Goal: Task Accomplishment & Management: Use online tool/utility

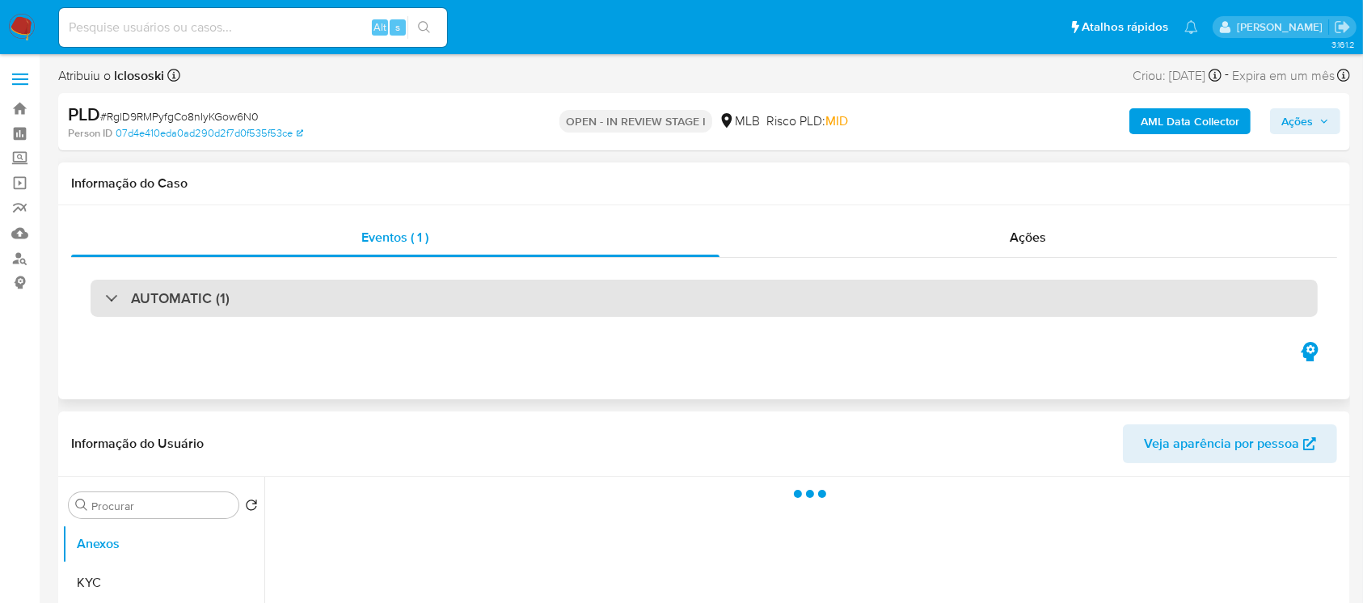
click at [111, 298] on div "AUTOMATIC (1)" at bounding box center [167, 298] width 125 height 18
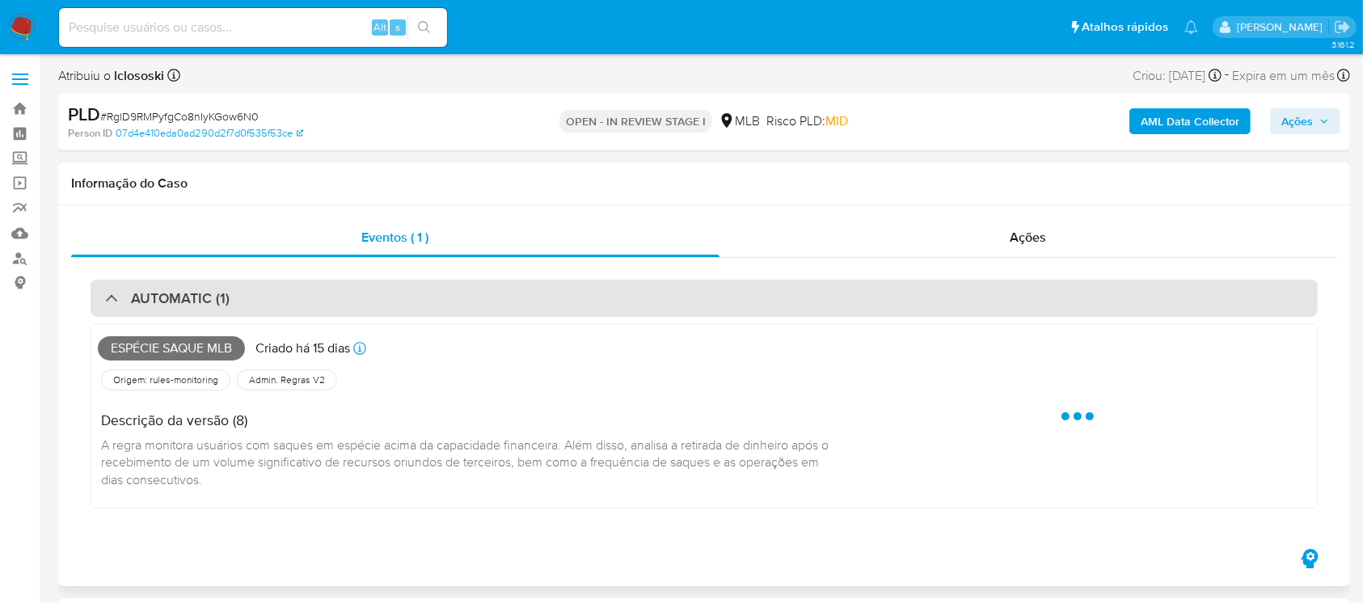
select select "10"
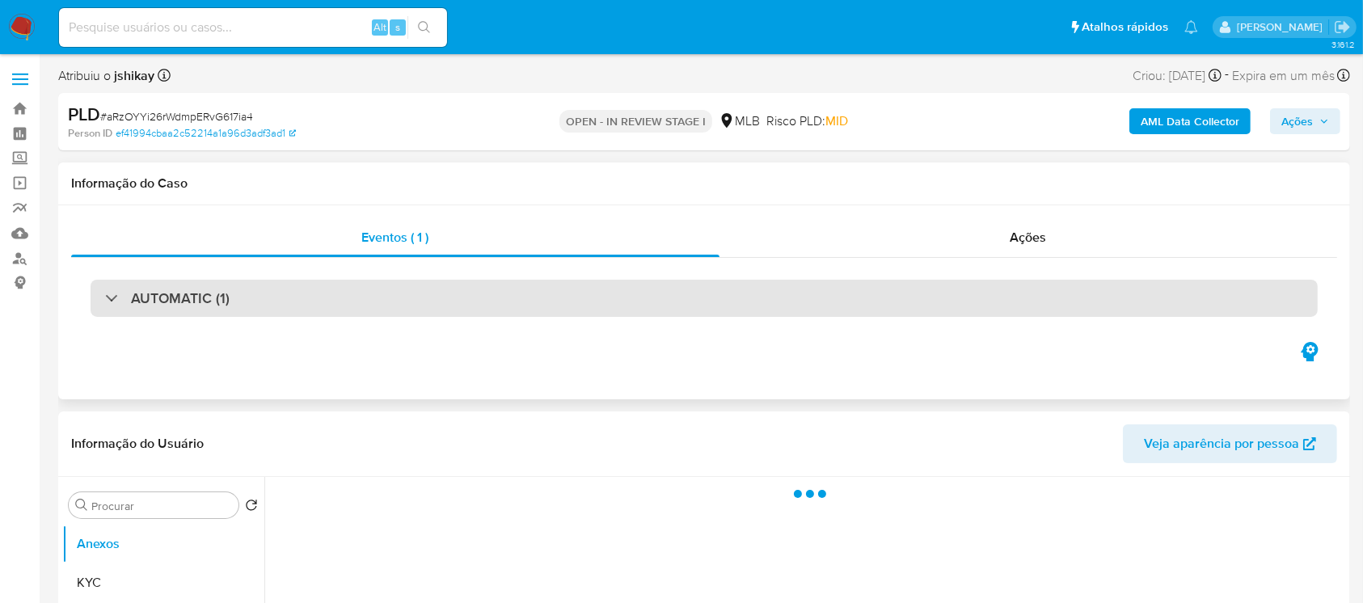
click at [105, 301] on div "AUTOMATIC (1)" at bounding box center [167, 298] width 125 height 18
select select "10"
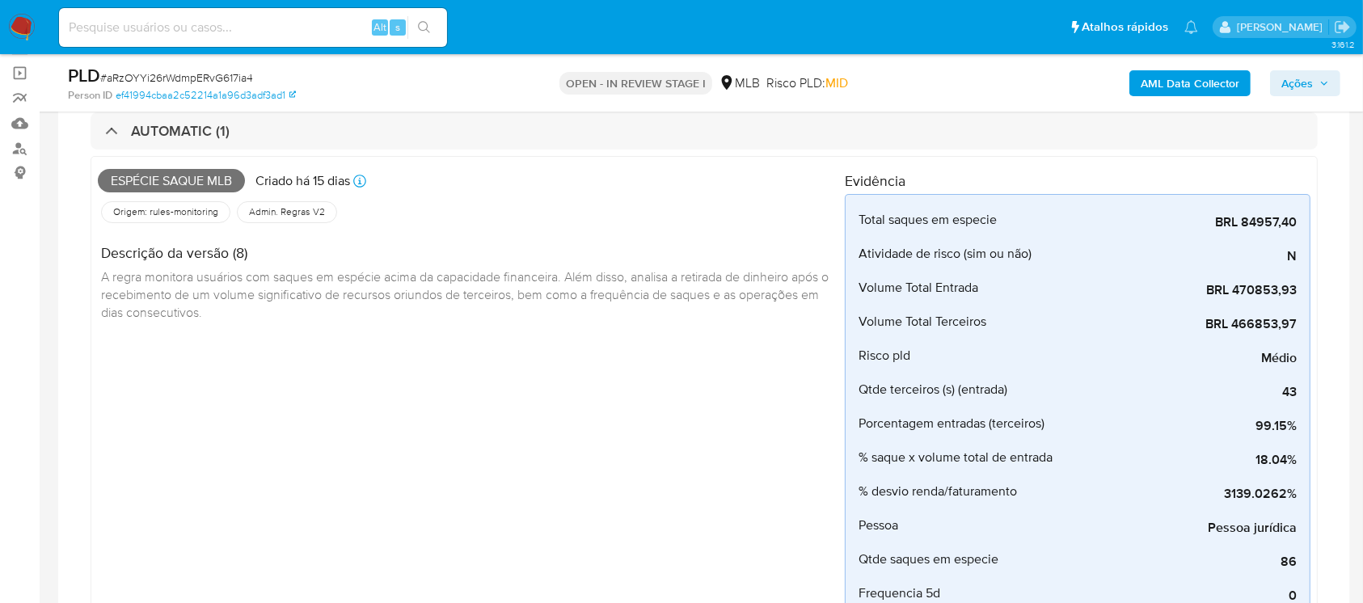
scroll to position [143, 0]
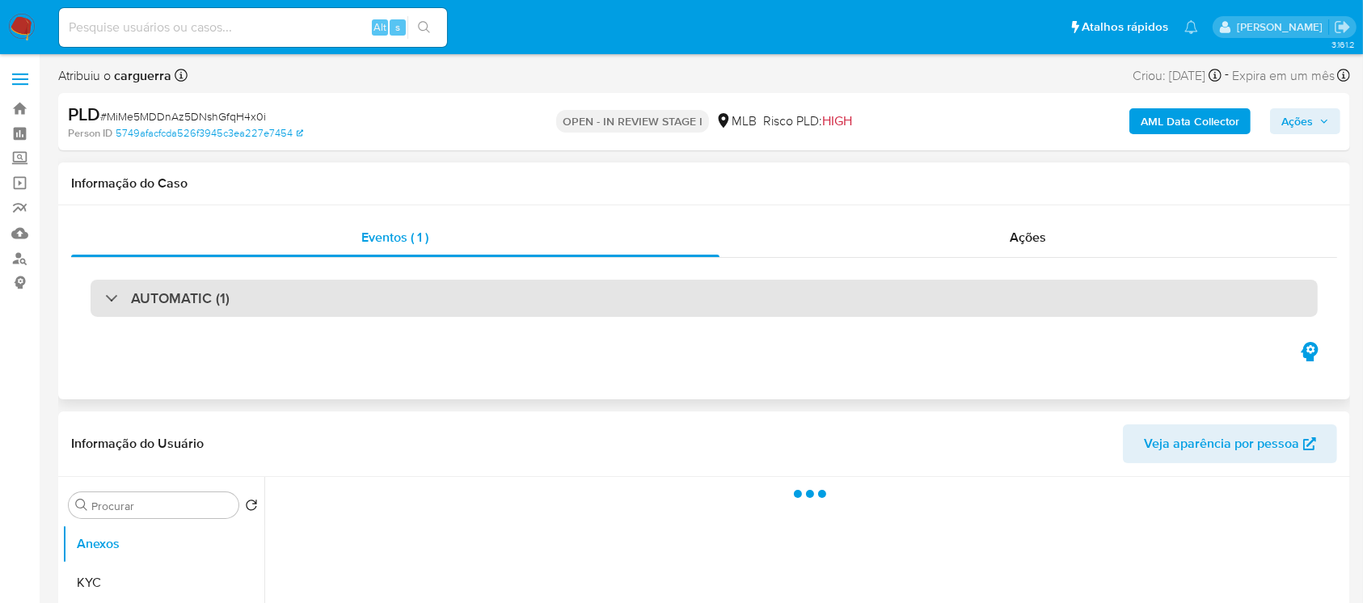
click at [117, 303] on div "AUTOMATIC (1)" at bounding box center [167, 298] width 125 height 18
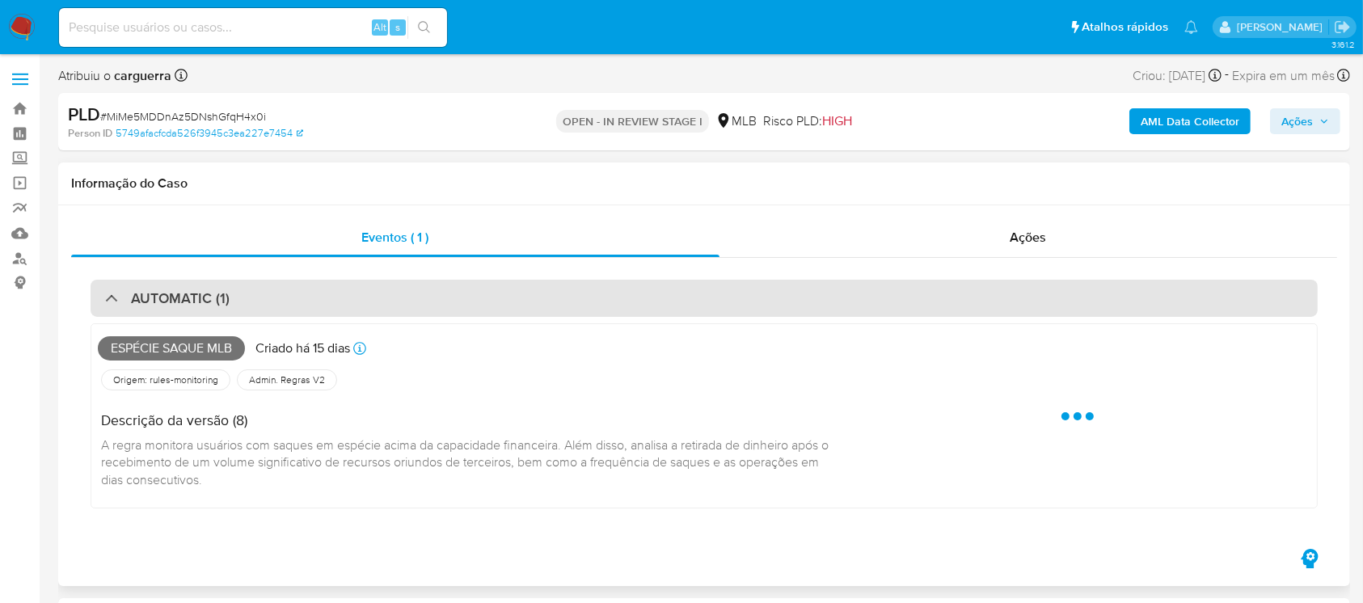
select select "10"
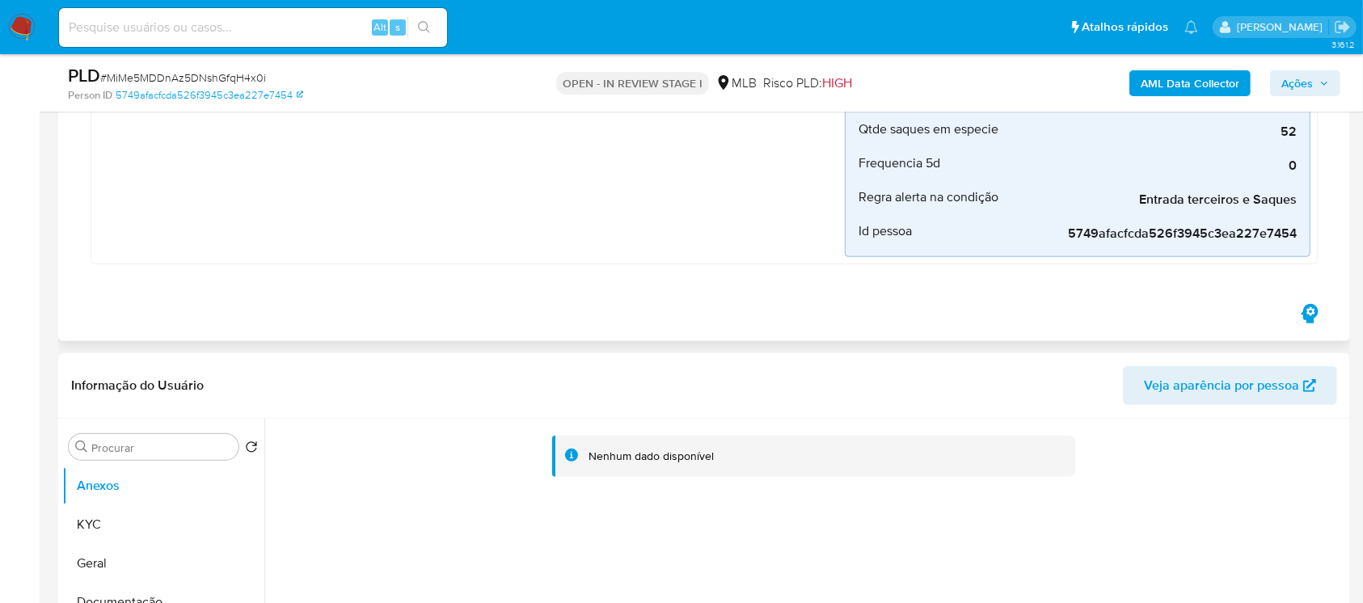
scroll to position [575, 0]
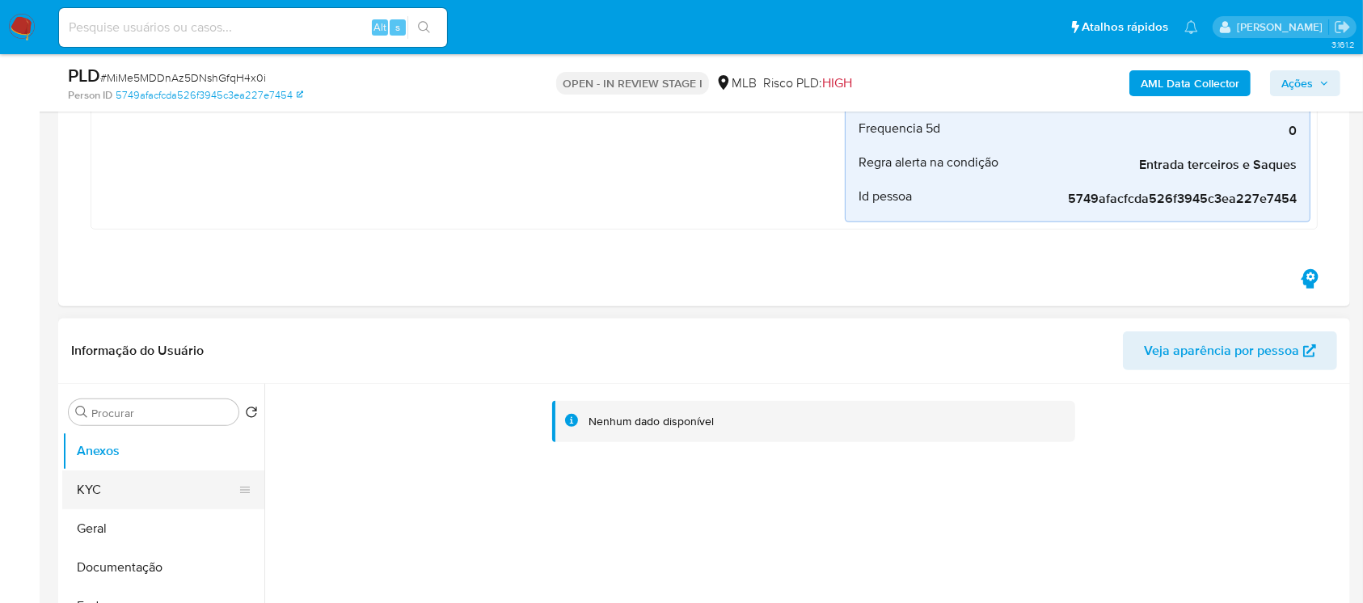
click at [121, 485] on button "KYC" at bounding box center [156, 490] width 189 height 39
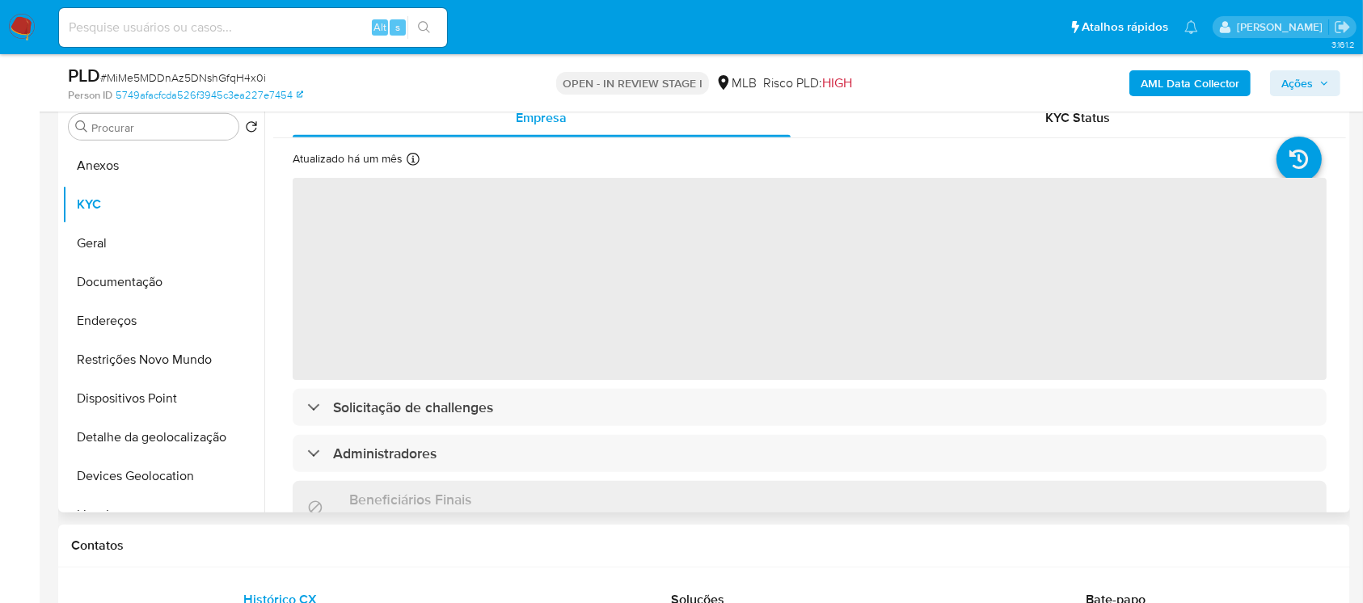
scroll to position [862, 0]
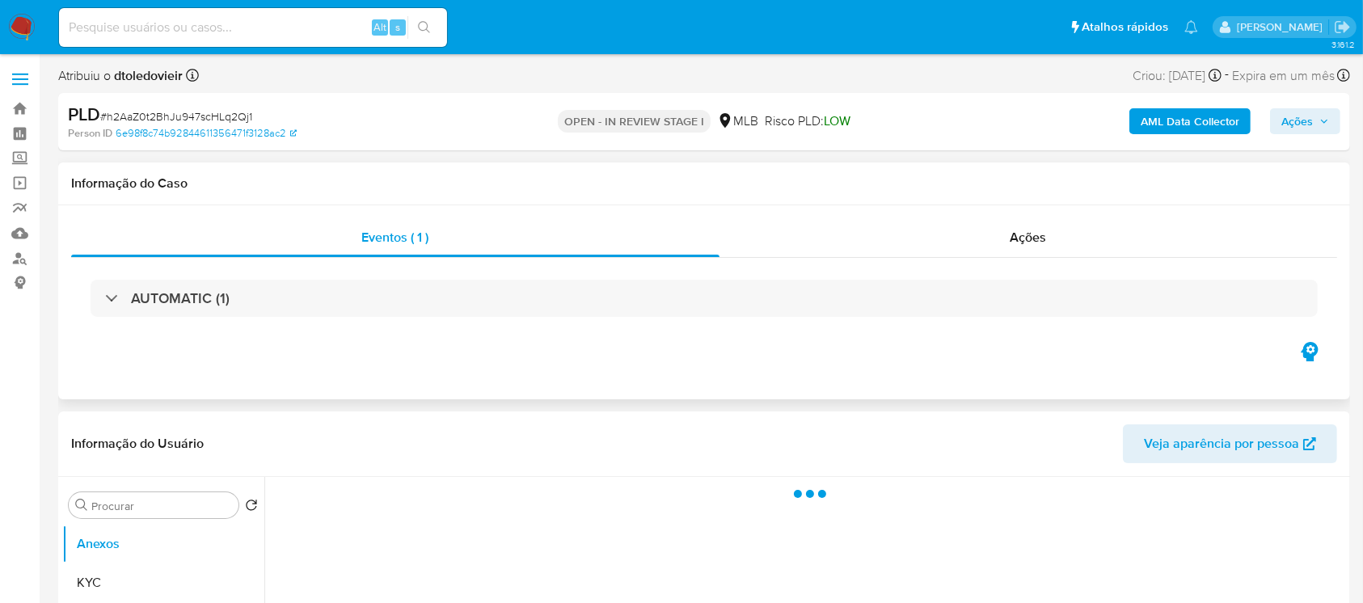
select select "10"
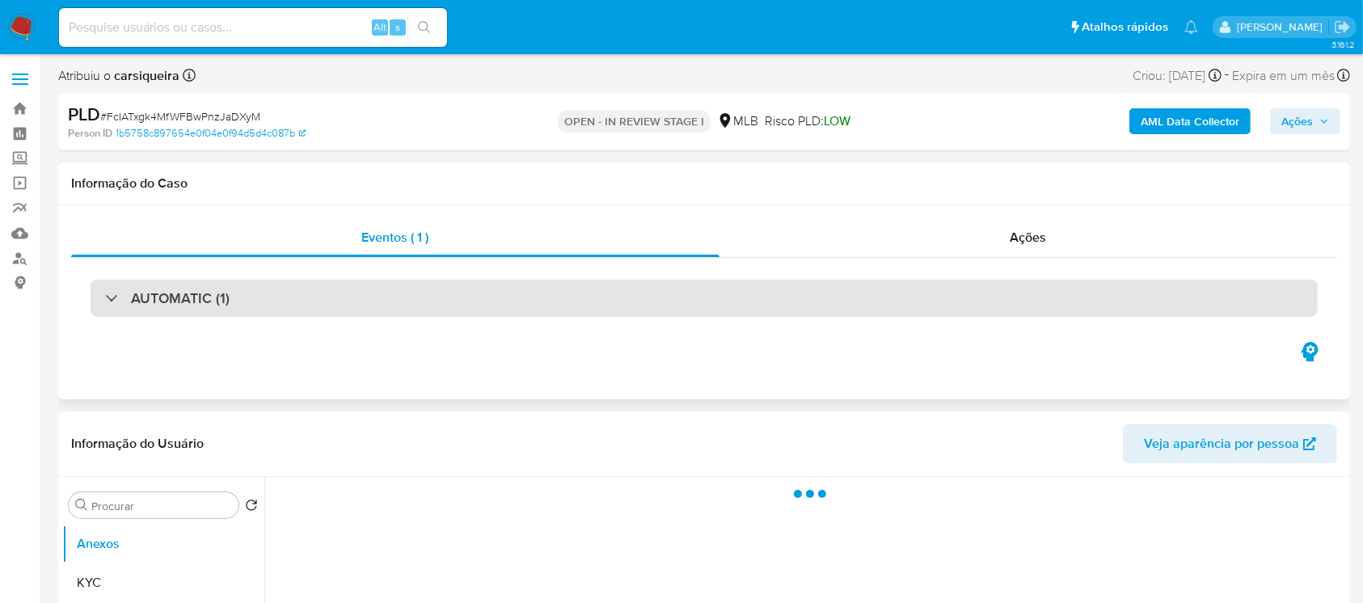
click at [105, 298] on div at bounding box center [105, 298] width 0 height 0
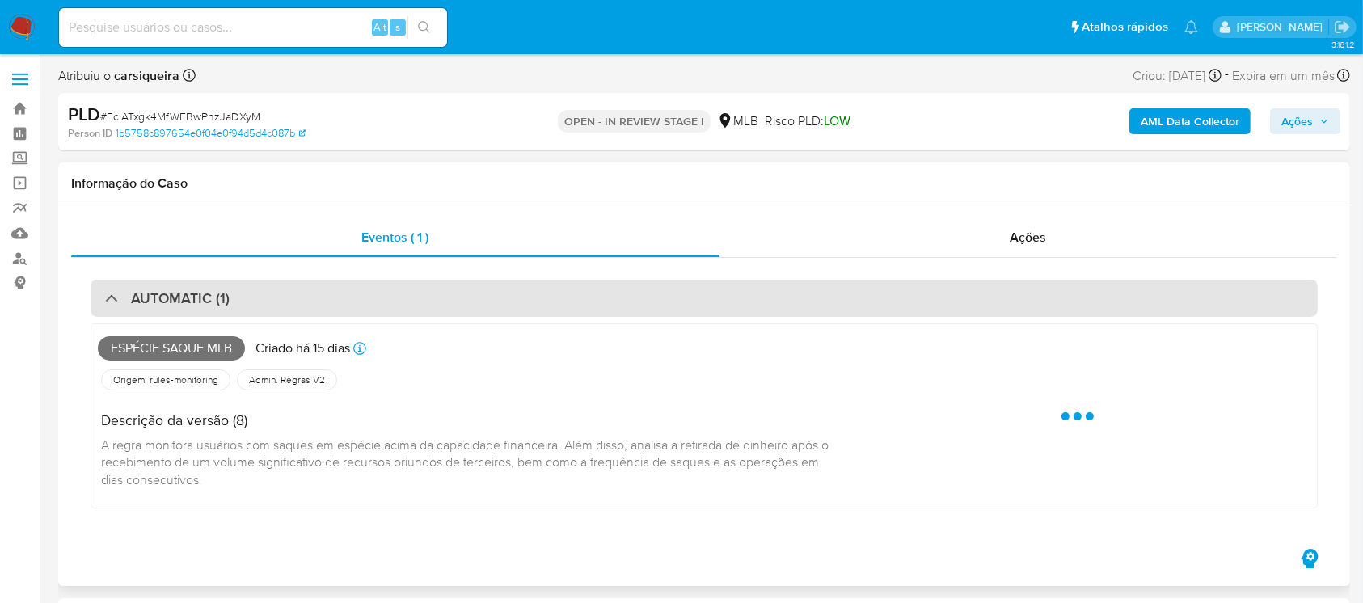
select select "10"
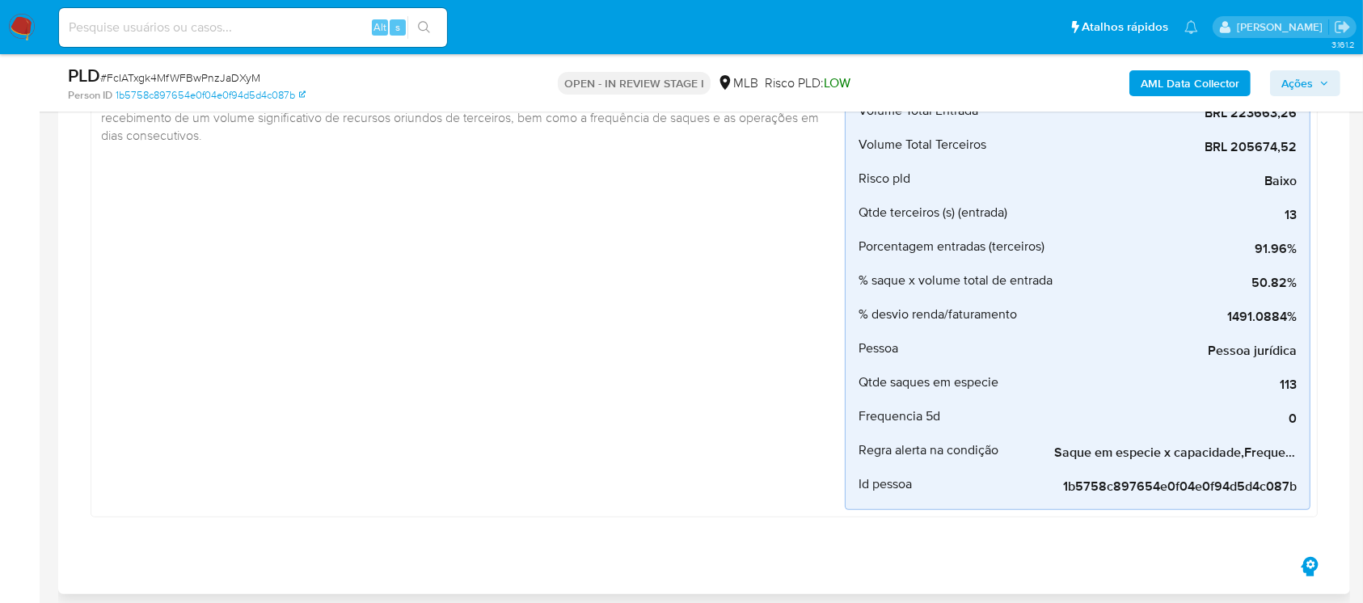
scroll to position [575, 0]
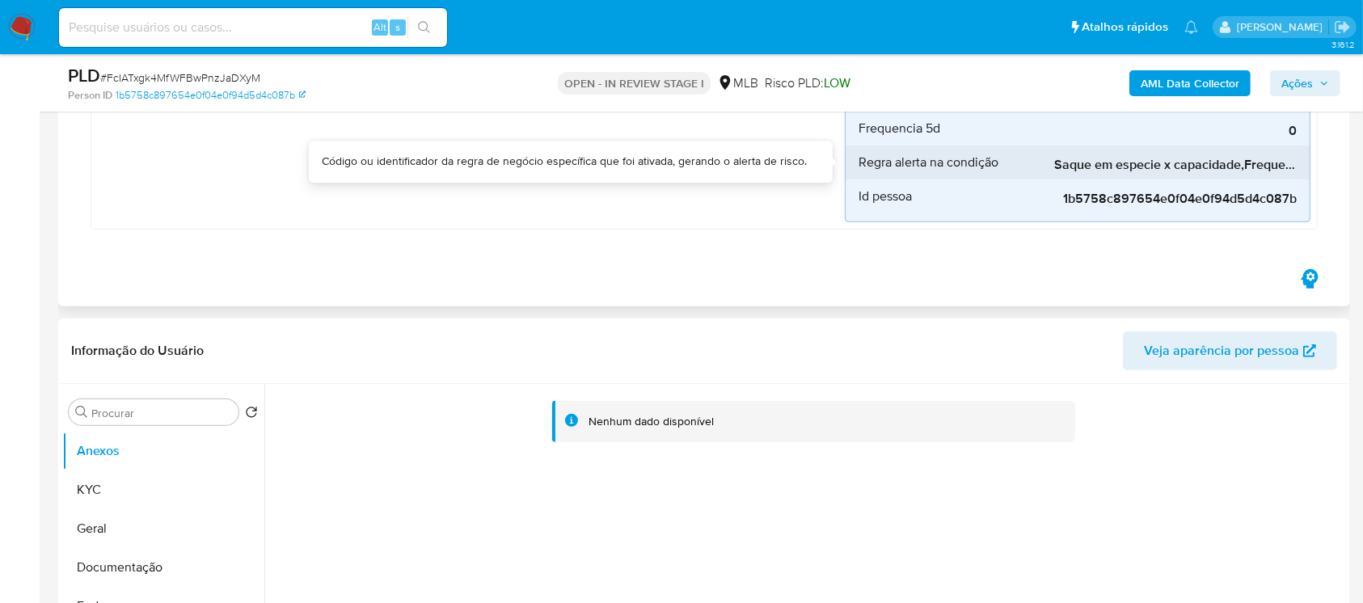
click at [1092, 163] on span "Saque em especie x capacidade,Frequencia saque volume" at bounding box center [1175, 165] width 243 height 16
click at [1090, 163] on span "Saque em especie x capacidade,Frequencia saque volume" at bounding box center [1175, 165] width 243 height 16
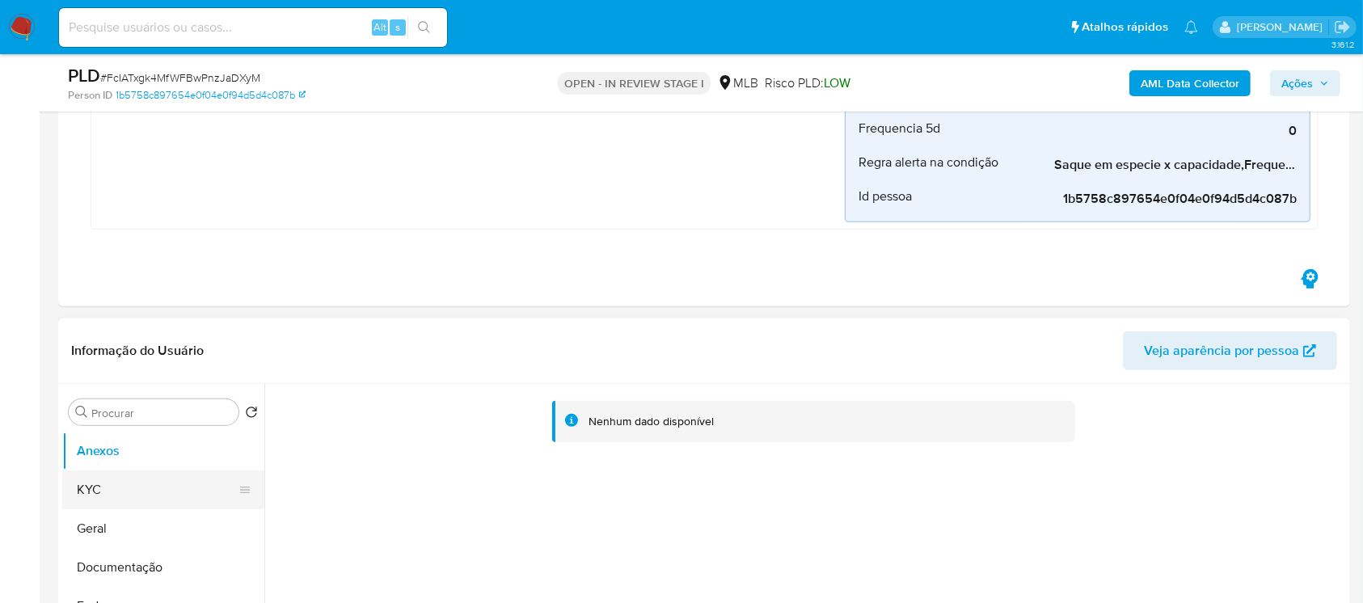
click at [118, 493] on button "KYC" at bounding box center [156, 490] width 189 height 39
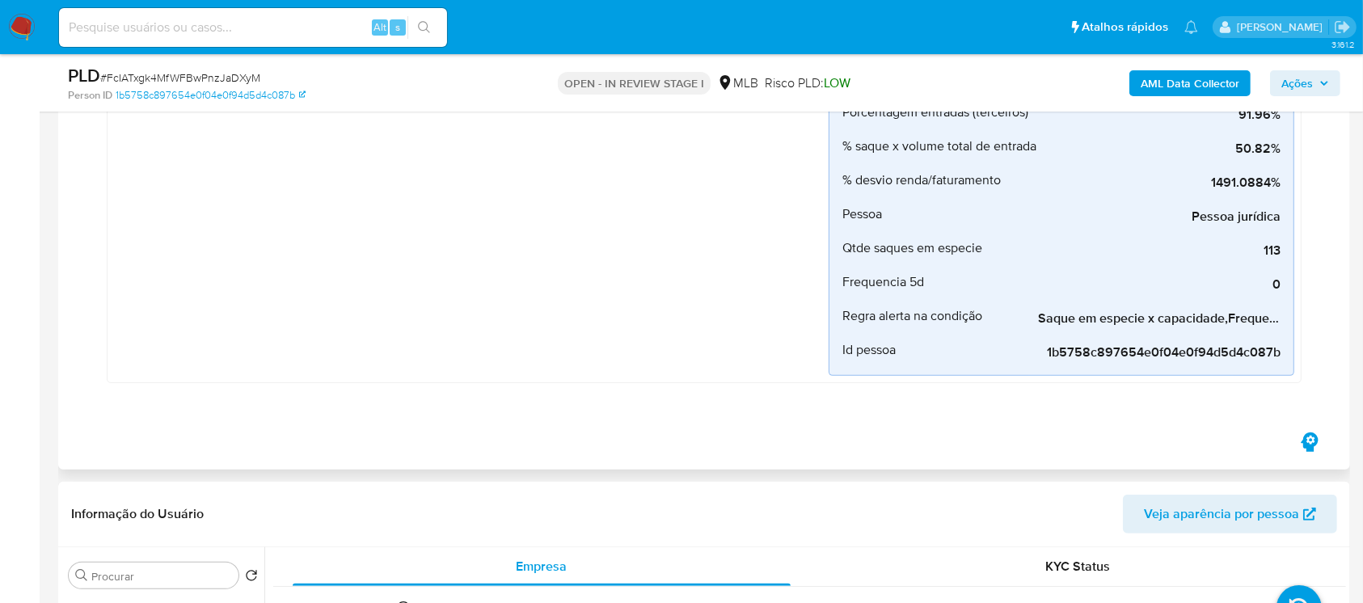
scroll to position [287, 0]
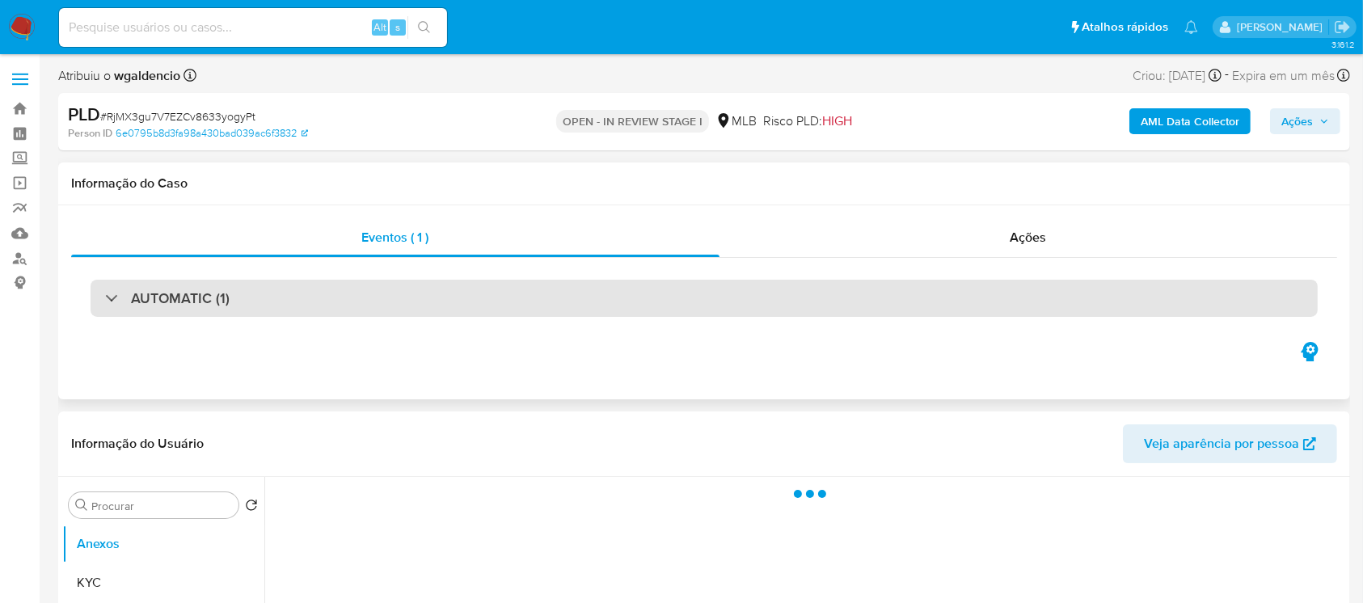
click at [109, 304] on div "AUTOMATIC (1)" at bounding box center [167, 298] width 125 height 18
select select "10"
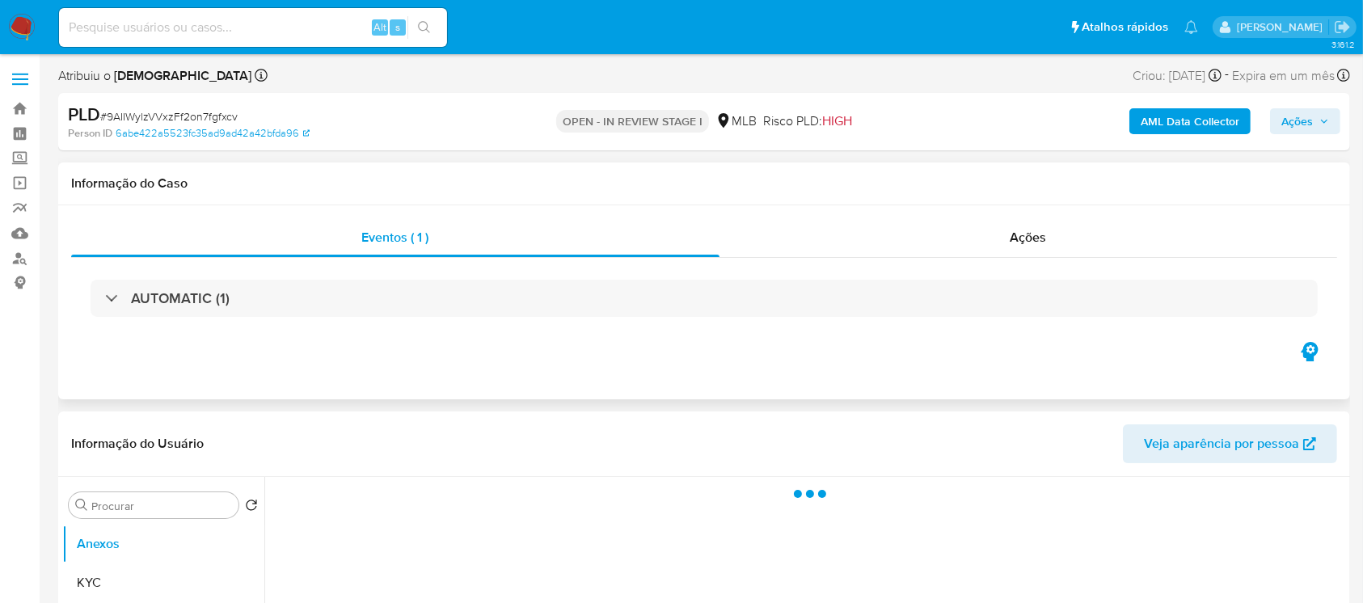
select select "10"
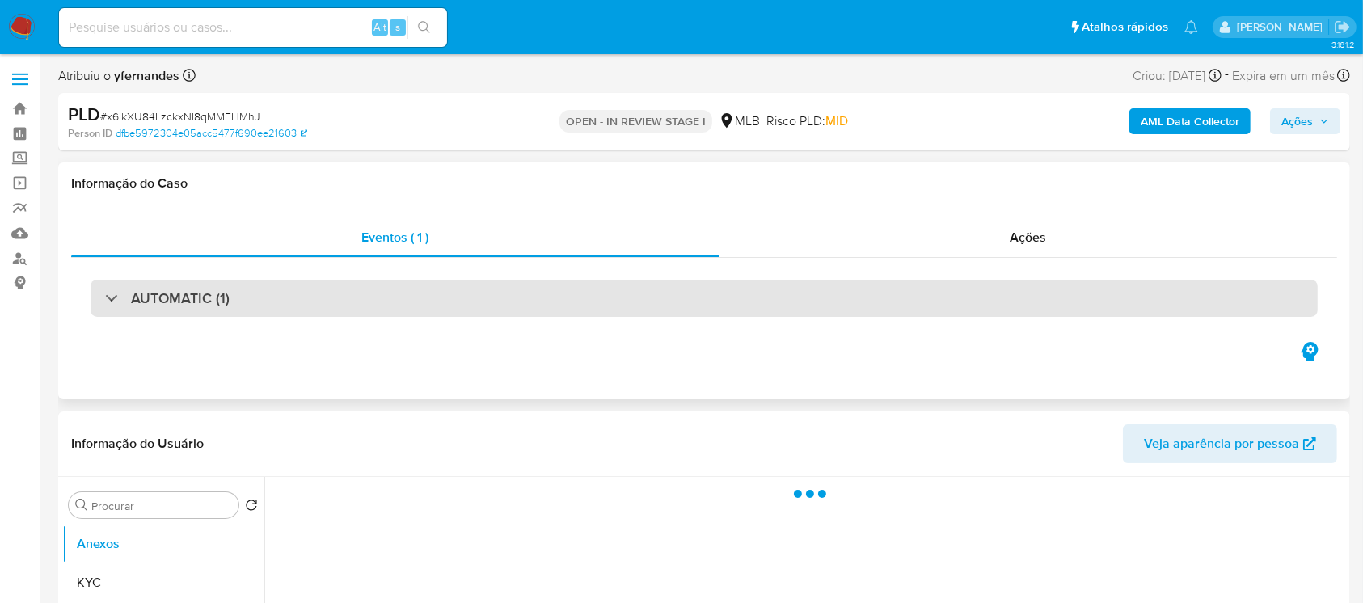
select select "10"
click at [105, 301] on div "AUTOMATIC (1)" at bounding box center [167, 298] width 125 height 18
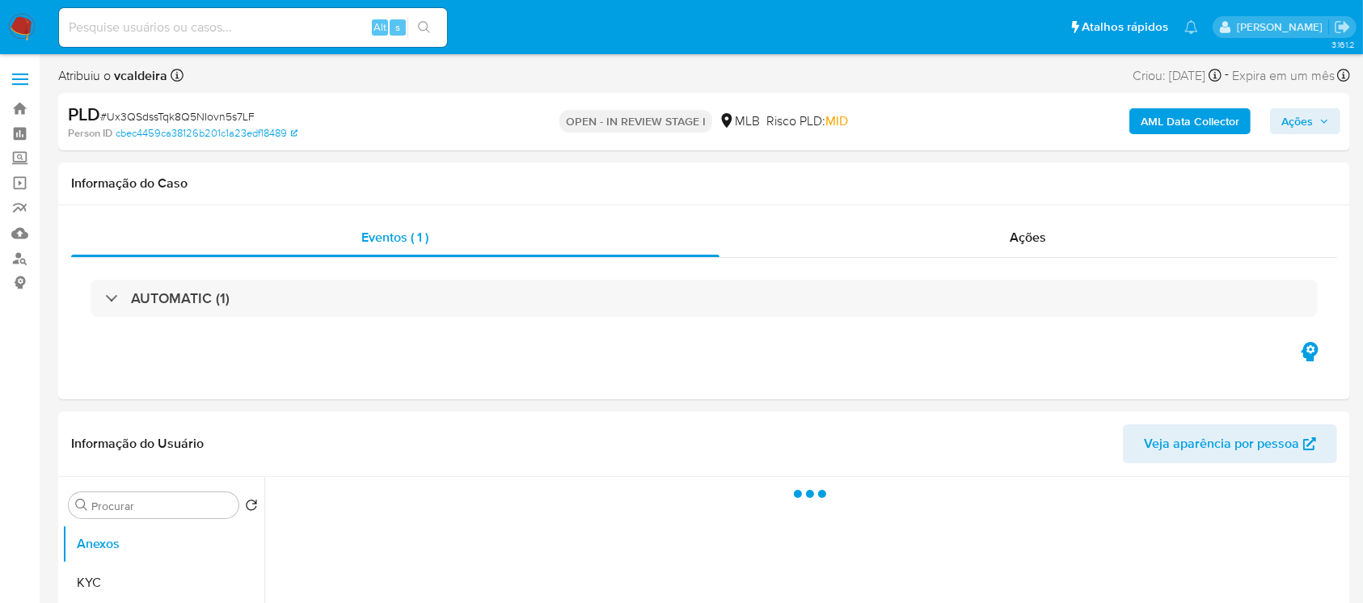
select select "10"
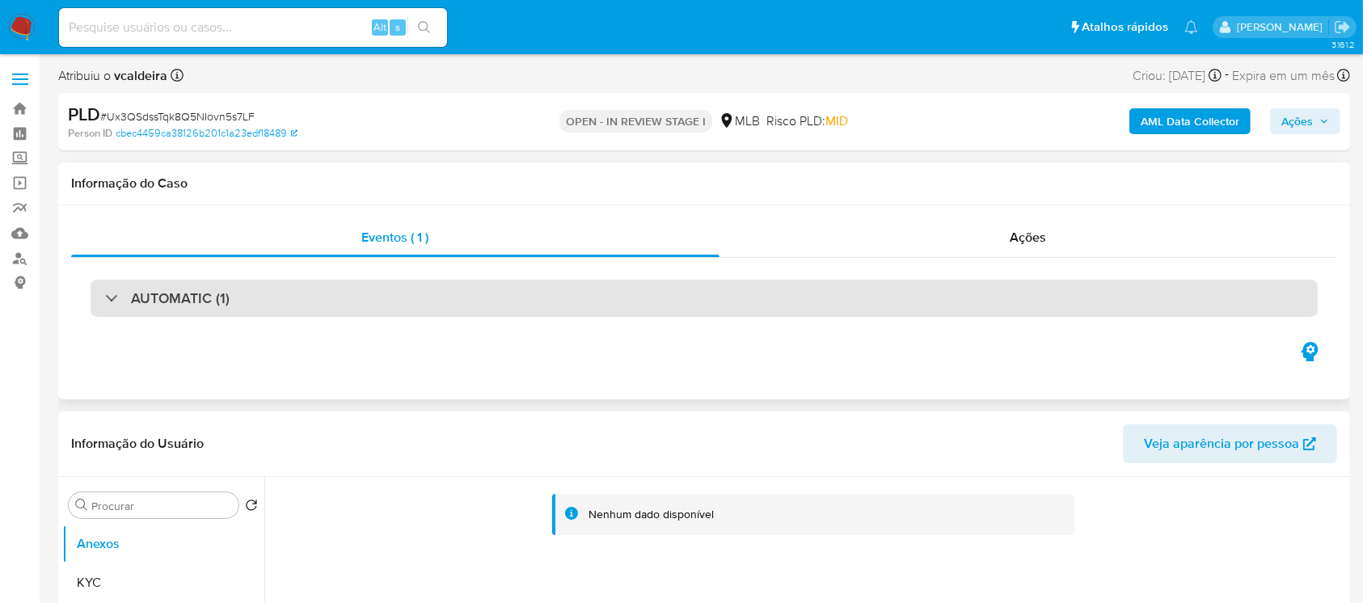
click at [249, 302] on div "AUTOMATIC (1)" at bounding box center [704, 298] width 1227 height 37
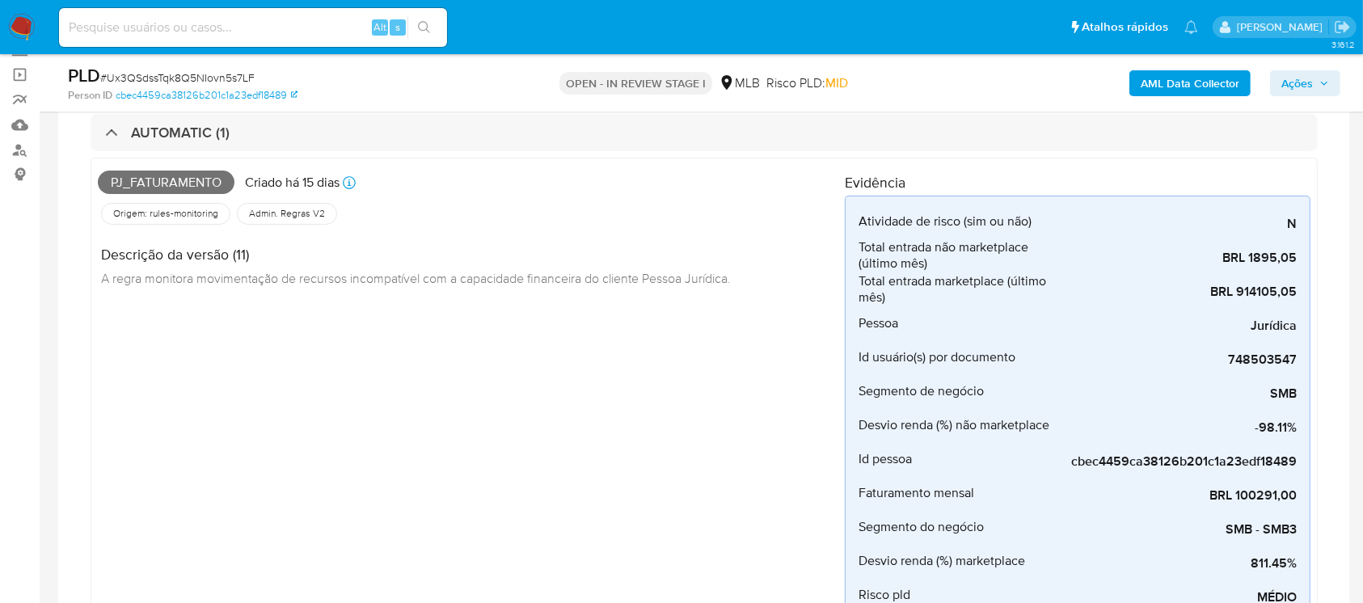
scroll to position [143, 0]
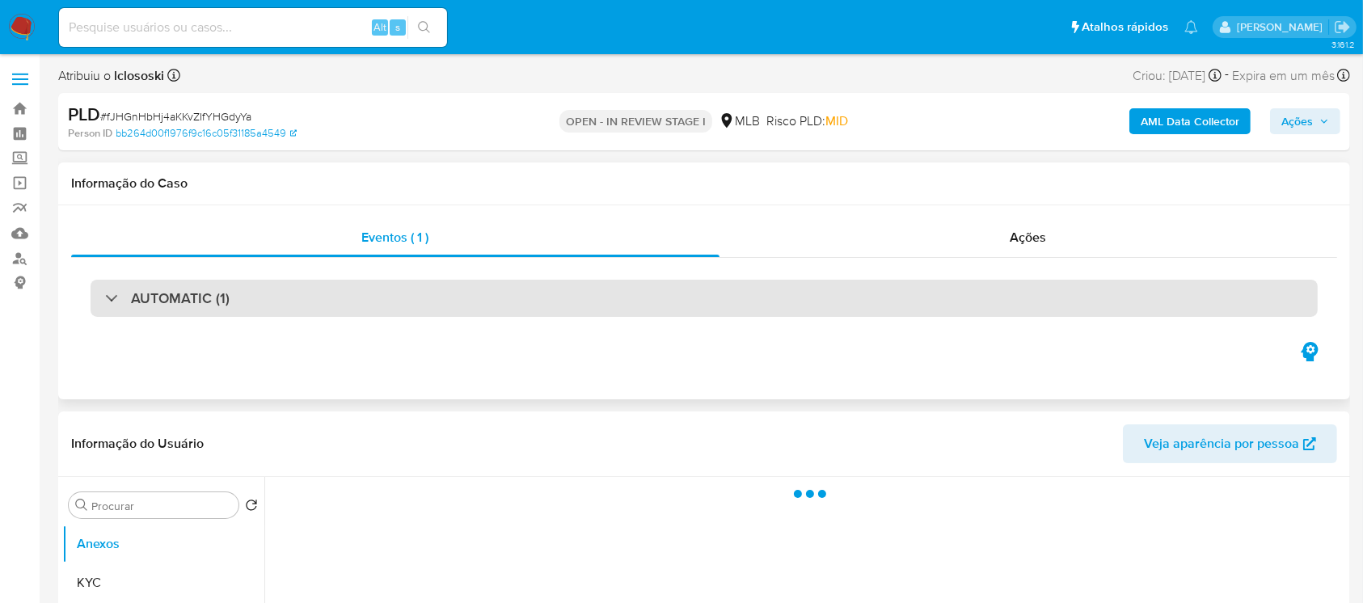
click at [107, 299] on div "AUTOMATIC (1)" at bounding box center [167, 298] width 125 height 18
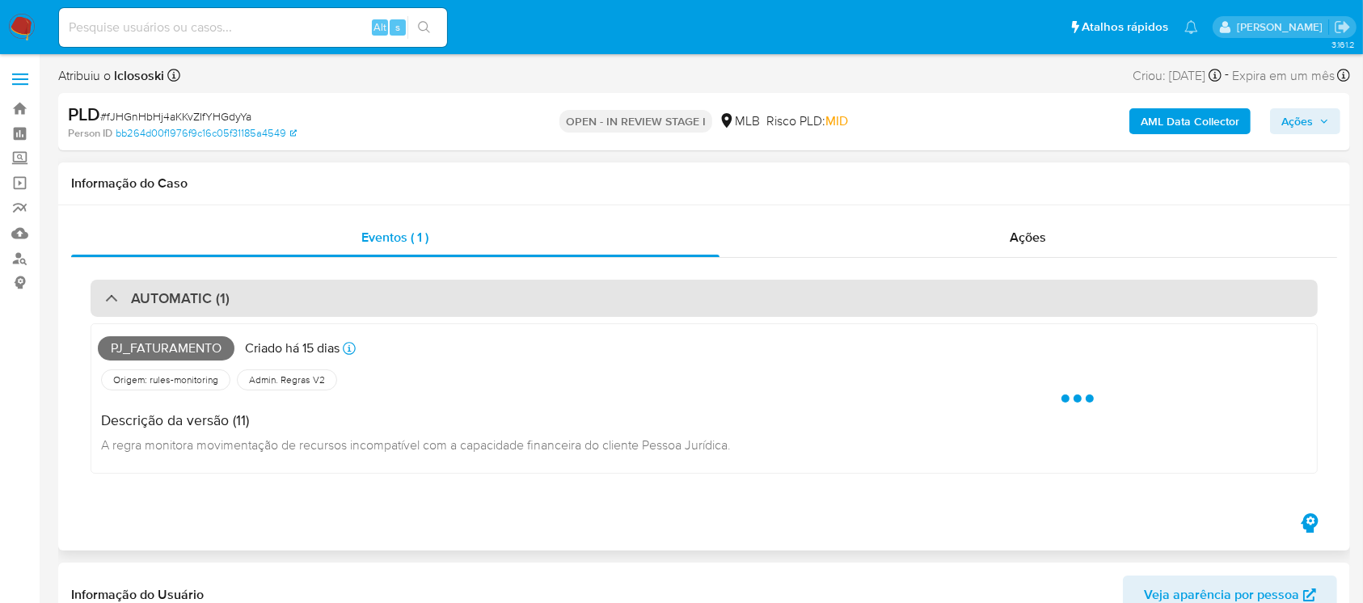
select select "10"
